Goal: Task Accomplishment & Management: Use online tool/utility

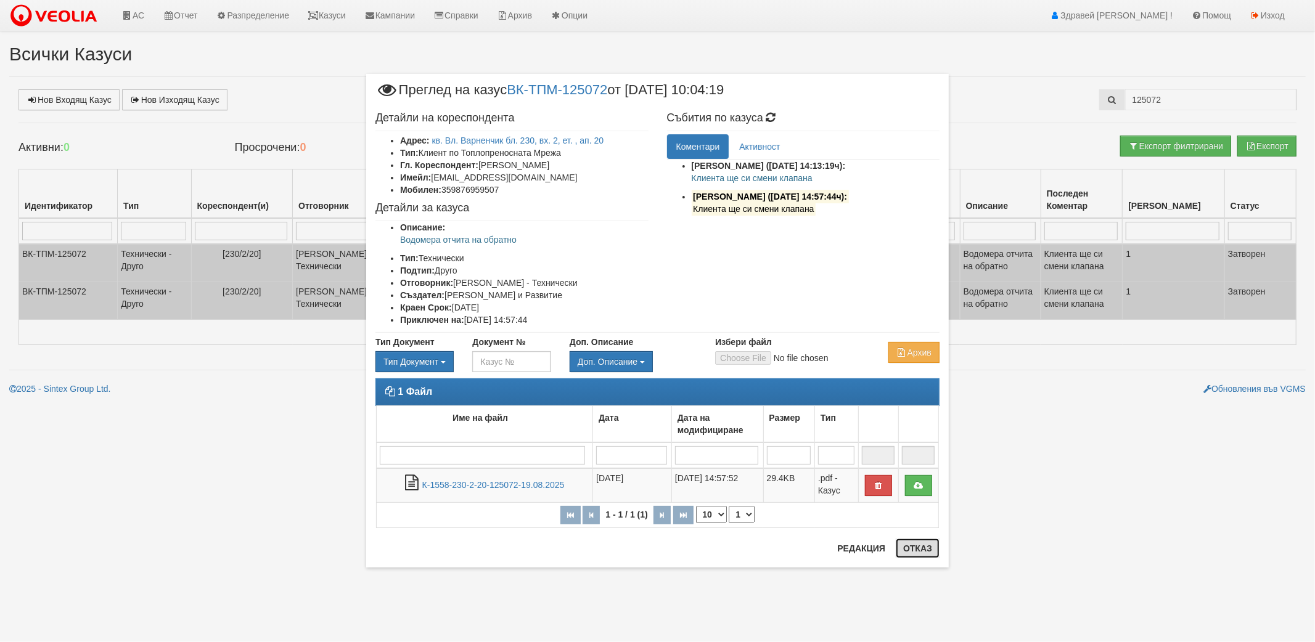
click at [909, 547] on button "Отказ" at bounding box center [918, 549] width 44 height 20
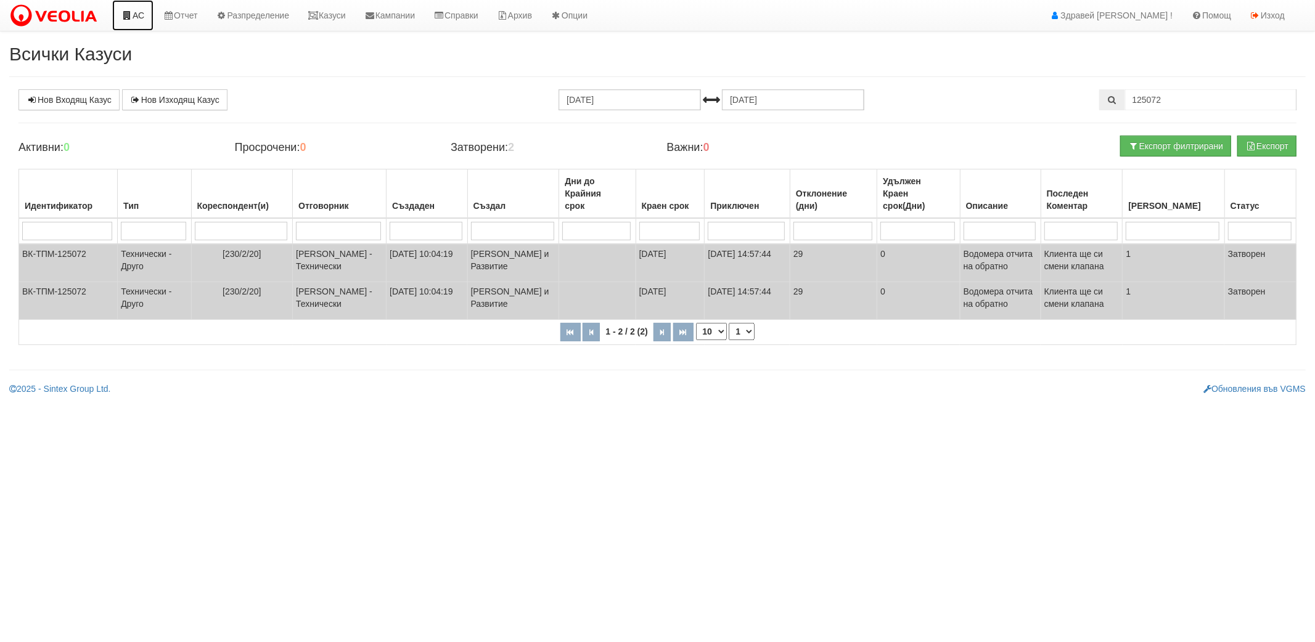
click at [136, 17] on link "АС" at bounding box center [132, 15] width 41 height 31
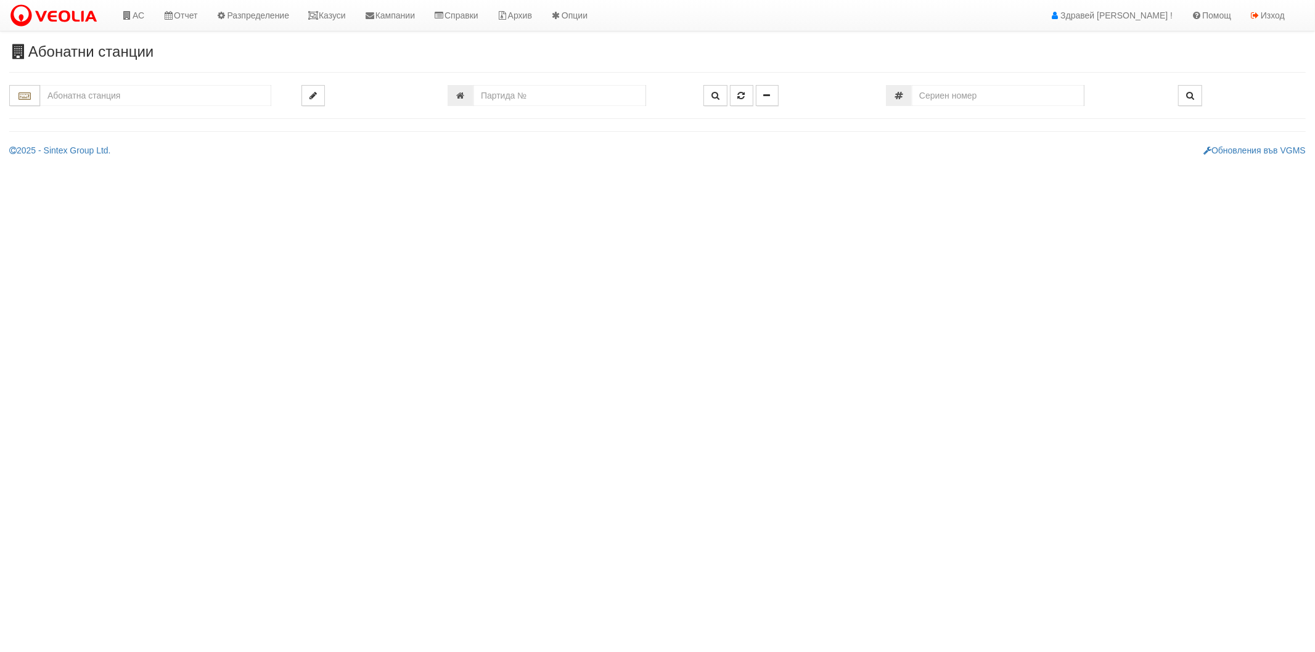
click at [197, 101] on input "text" at bounding box center [155, 95] width 231 height 21
click at [192, 103] on input "text" at bounding box center [155, 95] width 231 height 21
